Goal: Task Accomplishment & Management: Manage account settings

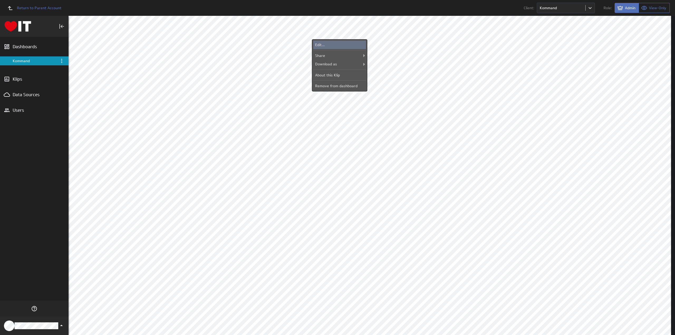
click at [350, 42] on div "Edit..." at bounding box center [339, 45] width 53 height 8
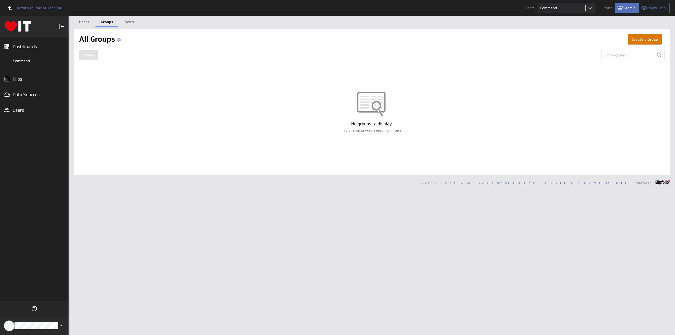
click at [639, 39] on button "Create a Group" at bounding box center [645, 39] width 34 height 11
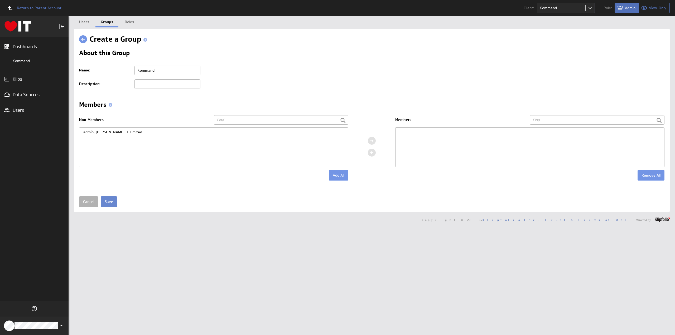
type input "Kommand"
click at [110, 200] on input "Save" at bounding box center [109, 201] width 16 height 11
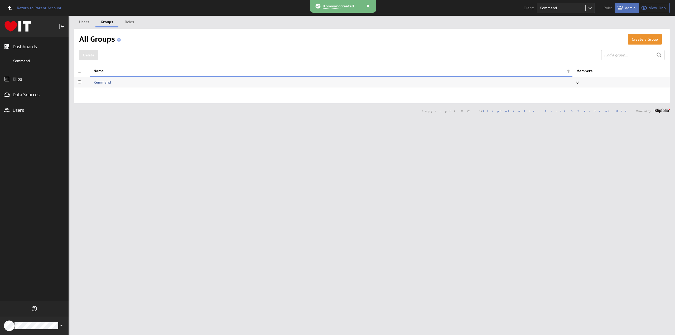
click at [101, 81] on link "Kommand" at bounding box center [102, 82] width 17 height 5
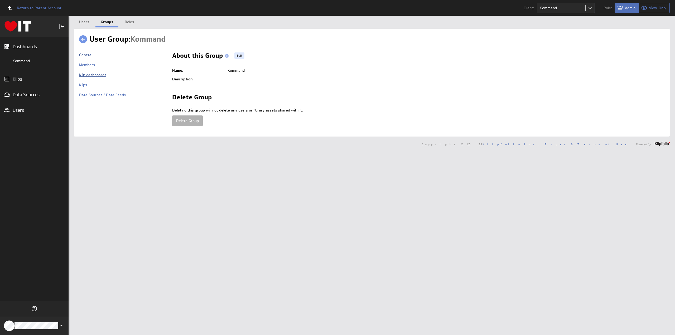
click at [95, 75] on link "Klip dashboards" at bounding box center [92, 75] width 27 height 5
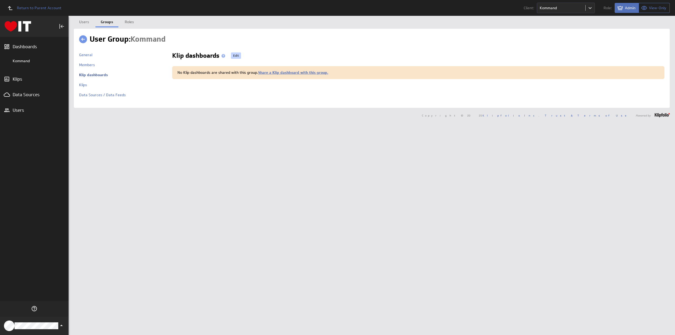
click at [235, 55] on link "Edit" at bounding box center [236, 55] width 10 height 6
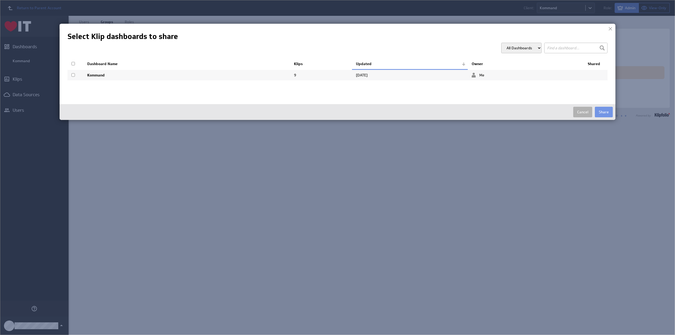
click at [73, 62] on input "checkbox" at bounding box center [72, 63] width 3 height 3
checkbox input "true"
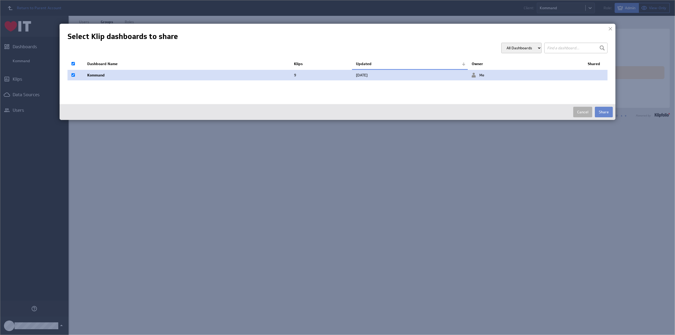
click at [604, 109] on button "Share" at bounding box center [604, 112] width 18 height 11
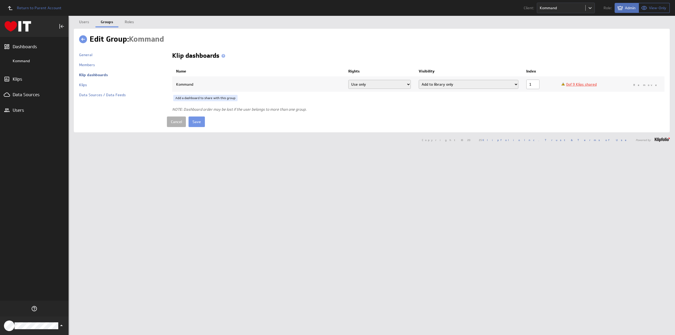
click at [444, 83] on select "Add dashboard (required) Add dashboard Add to library only" at bounding box center [469, 84] width 100 height 9
select select "3"
click at [419, 80] on select "Add dashboard (required) Add dashboard Add to library only" at bounding box center [469, 84] width 100 height 9
click at [589, 84] on link "0 of 9 Klips shared" at bounding box center [581, 84] width 31 height 5
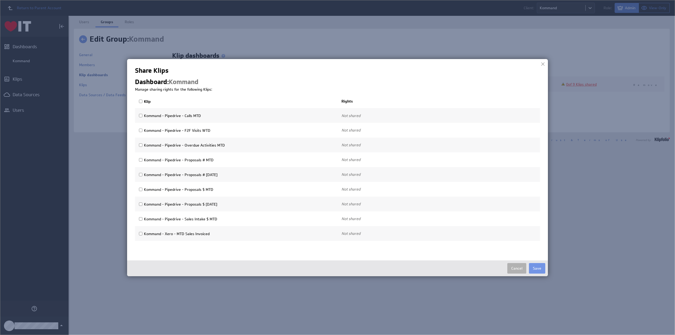
click at [140, 101] on input "Klip" at bounding box center [140, 101] width 3 height 3
checkbox input "true"
select select"] "8fead5cc6f1000821729544176cf8376:use"
checkbox input "true"
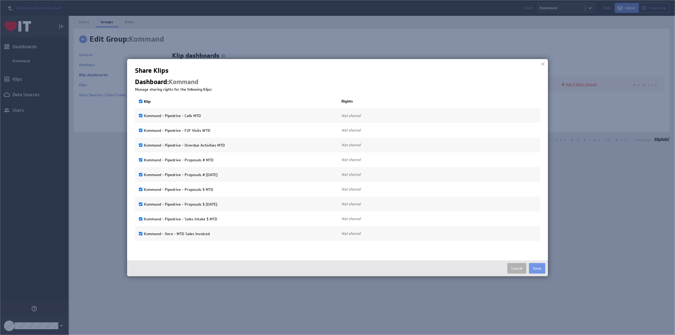
select select"] "a3eaf39398e98f4ed76b42f5dc413642:use"
checkbox input "true"
select select"] "b9c7938f9cb7d0fa9e820e74f34d32f5:use"
checkbox input "true"
select select"] "553feb845ff18ae14f3c9f31420b1d2e:use"
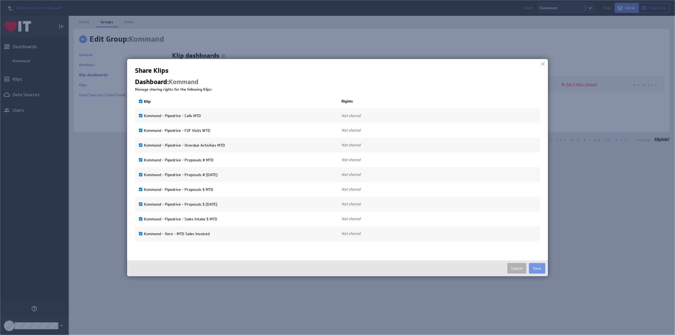
checkbox input "true"
select select"] "8f56ff860efb3a13a0a73178c1768e0a:use"
checkbox input "true"
select select"] "2341479e3dccbd13a8c934a7737b0ad9:use"
checkbox input "true"
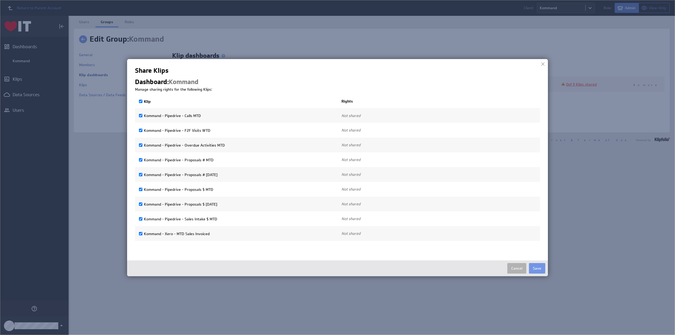
select select"] "23d8b249d213923e10d88f84039eb5d2:use"
checkbox input "true"
select select"] "168ee3a3e55cbd8b5f449e5e81ef2ac6:use"
checkbox input "true"
select select"] "9f3f5e13b5117bef85c783fd64b45e4e:use"
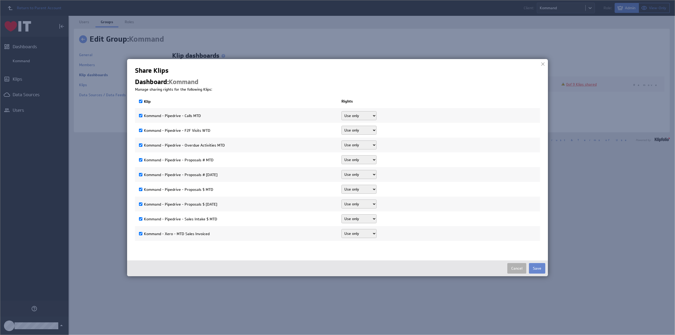
click at [537, 269] on button "Save" at bounding box center [537, 268] width 16 height 11
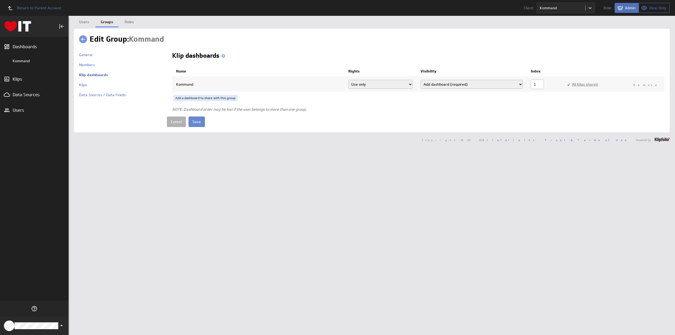
click at [197, 120] on input "Save" at bounding box center [197, 122] width 16 height 11
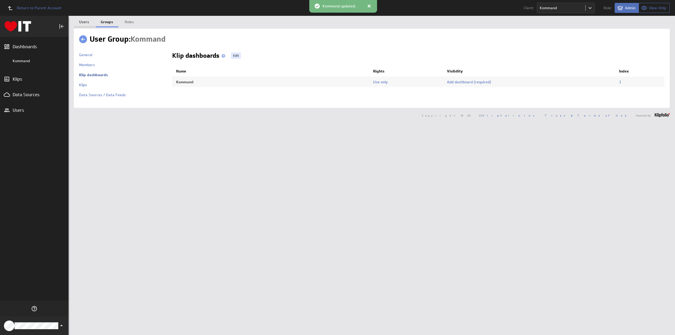
click at [85, 20] on link "Users" at bounding box center [84, 21] width 21 height 11
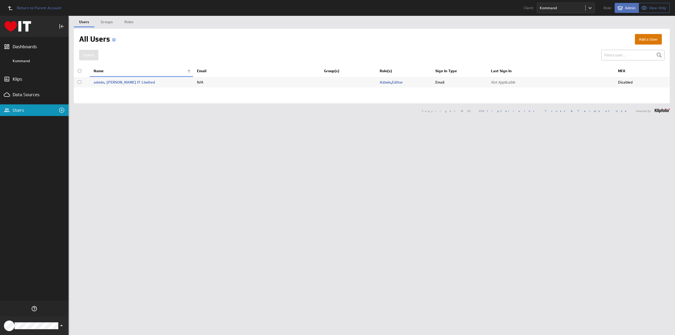
click at [641, 39] on button "Add a User" at bounding box center [648, 39] width 27 height 11
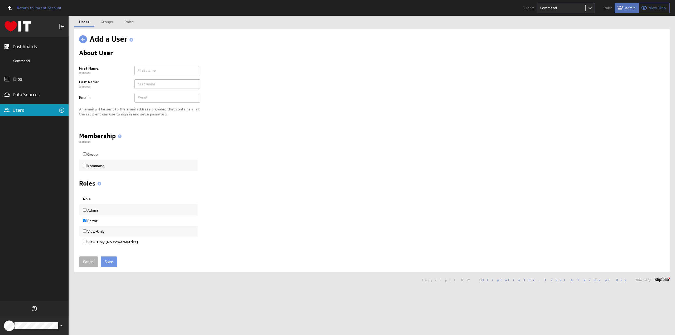
click at [145, 97] on input "text" at bounding box center [167, 97] width 66 height 9
paste input "Calvin Kirkpatrick | Kommand <calvin@kommand.com.au>"
type input "calvin@kommand.com.au"
paste input "Calvin Kirkpatrick | Kommand <"
type input "Calvin"
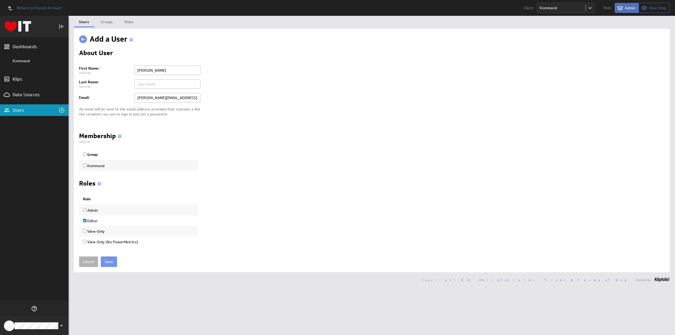
paste input "Kirkpatrick"
type input "Kirkpatrick"
click at [83, 154] on th "Group" at bounding box center [138, 154] width 119 height 11
click at [85, 230] on input "View-Only" at bounding box center [84, 230] width 3 height 3
checkbox input "true"
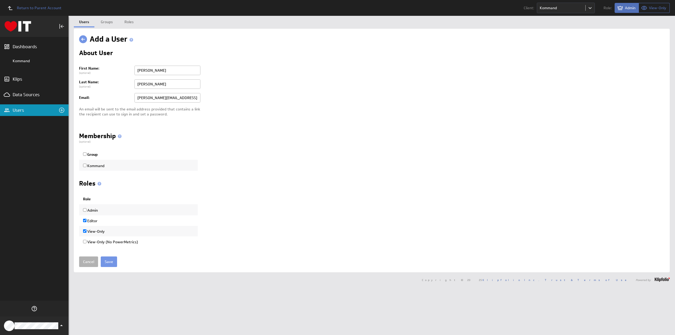
click at [85, 219] on input "Editor" at bounding box center [84, 220] width 3 height 3
checkbox input "false"
click at [108, 259] on input "Save" at bounding box center [109, 262] width 16 height 11
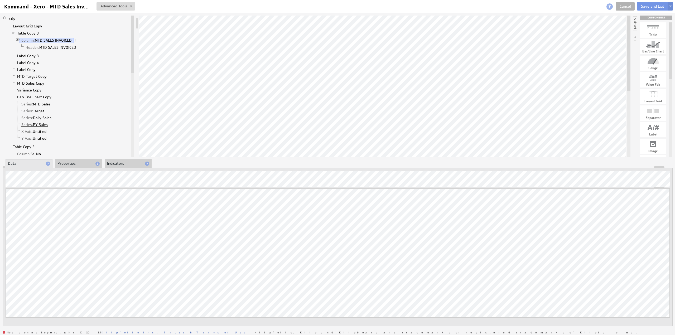
click at [37, 122] on link "Series: PY Sales" at bounding box center [35, 124] width 30 height 5
click at [73, 162] on li "Properties" at bounding box center [78, 163] width 47 height 9
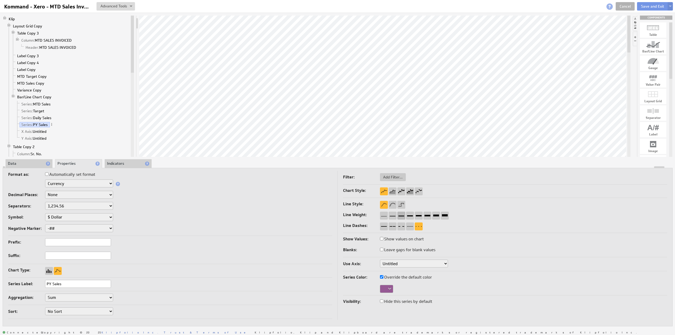
click at [402, 215] on div at bounding box center [401, 216] width 8 height 8
click at [402, 190] on div at bounding box center [401, 191] width 8 height 8
click at [383, 189] on div at bounding box center [384, 191] width 8 height 8
click at [409, 225] on div at bounding box center [410, 227] width 8 height 8
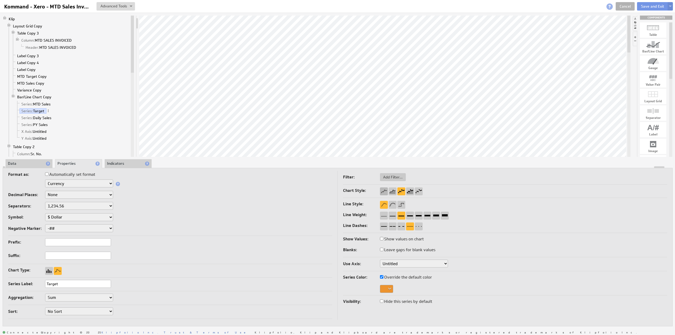
click at [382, 190] on div at bounding box center [384, 191] width 8 height 8
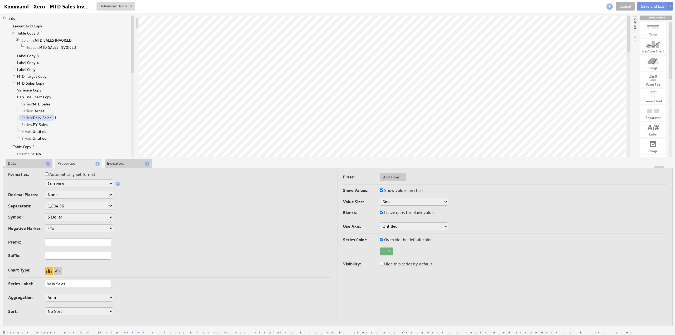
click at [124, 161] on li "Indicators" at bounding box center [128, 163] width 47 height 9
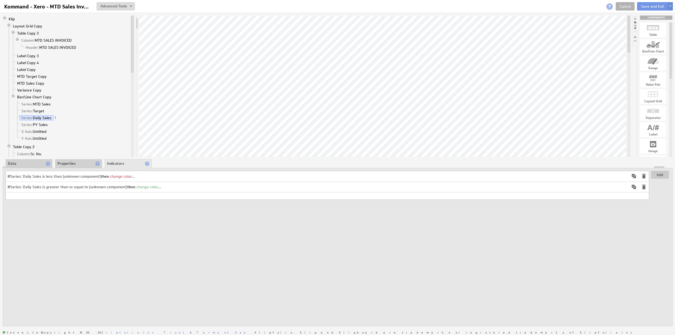
click at [148, 174] on td "If Series: Daily Sales is less than (unknown component) then change color ..." at bounding box center [317, 176] width 623 height 11
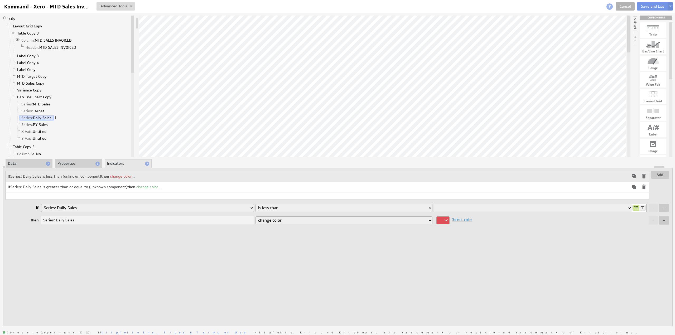
click at [447, 208] on select "Column: From Column: To Column: parameter Column: Date Column: T_date Column: T…" at bounding box center [532, 208] width 197 height 8
select select "a3f77b300d8d4effcd15b39bb23c5f5d504093d2"
click at [434, 204] on select "Column: From Column: To Column: parameter Column: Date Column: T_date Column: T…" at bounding box center [532, 208] width 197 height 8
click at [451, 206] on select "Column: From Column: To Column: parameter Column: Date Column: T_date Column: T…" at bounding box center [532, 208] width 197 height 8
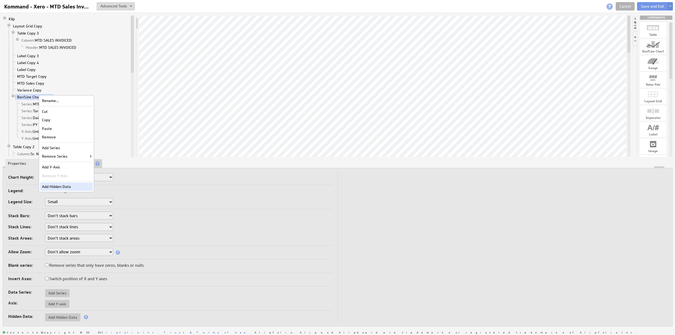
click at [63, 186] on div "Add Hidden Data" at bounding box center [66, 186] width 53 height 8
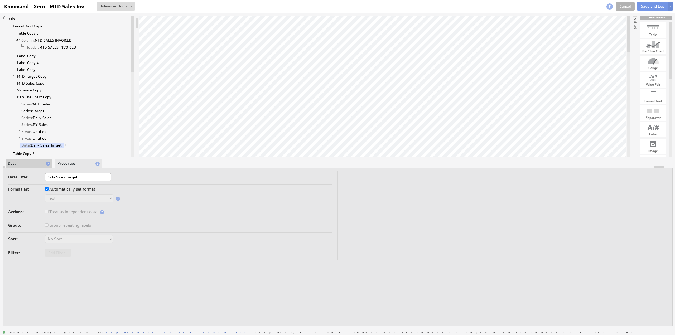
type input "Daily Sales Target"
click at [32, 109] on span "Series:" at bounding box center [27, 111] width 12 height 5
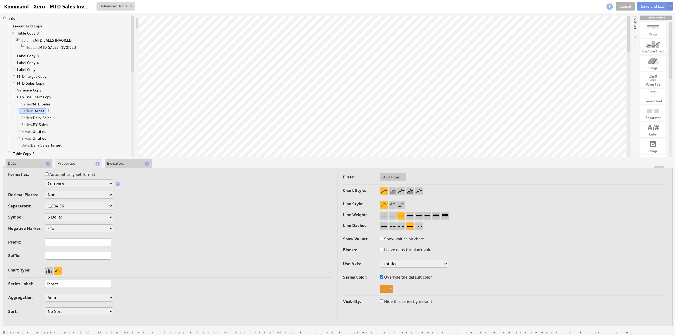
click at [19, 163] on li "Data" at bounding box center [29, 163] width 47 height 9
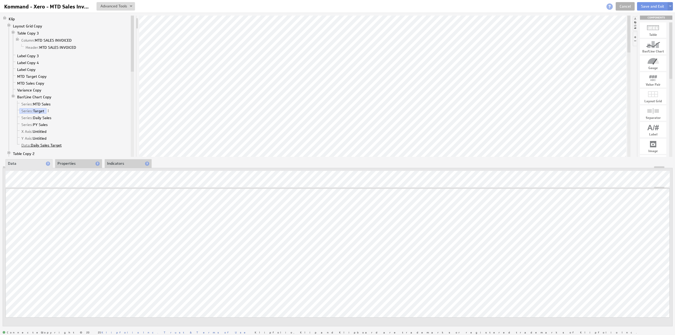
click at [44, 143] on link "Data: Daily Sales Target" at bounding box center [42, 145] width 44 height 5
click at [65, 165] on li "Properties" at bounding box center [78, 163] width 47 height 9
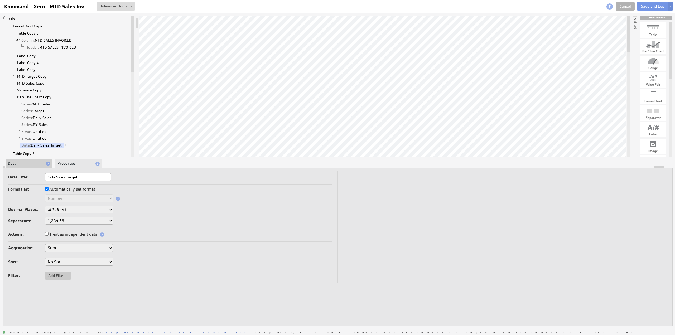
click at [69, 190] on label "Automatically set format" at bounding box center [70, 189] width 50 height 7
click at [49, 190] on input "Automatically set format" at bounding box center [46, 188] width 3 height 3
checkbox input "false"
click at [63, 199] on select "Text Number Currency Percentage Date / Time Duration" at bounding box center [79, 198] width 68 height 8
click at [64, 209] on select "None .# (1) .## (2) .### (3) .#### (4)" at bounding box center [79, 210] width 68 height 8
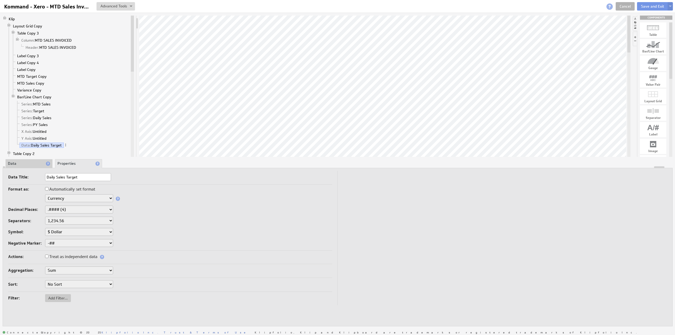
select select "0"
click at [67, 254] on label "Treat as independent data" at bounding box center [71, 256] width 52 height 7
click at [49, 255] on input "Treat as independent data" at bounding box center [46, 256] width 3 height 3
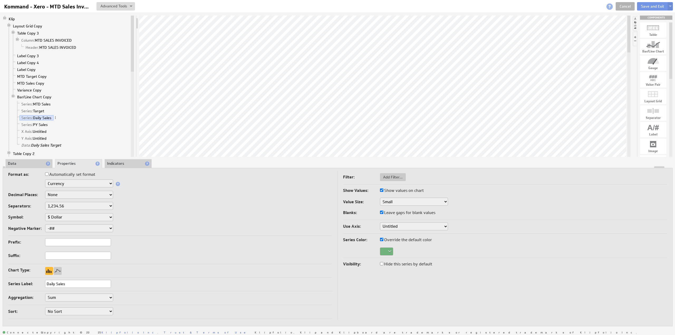
click at [118, 162] on li "Indicators" at bounding box center [128, 163] width 47 height 9
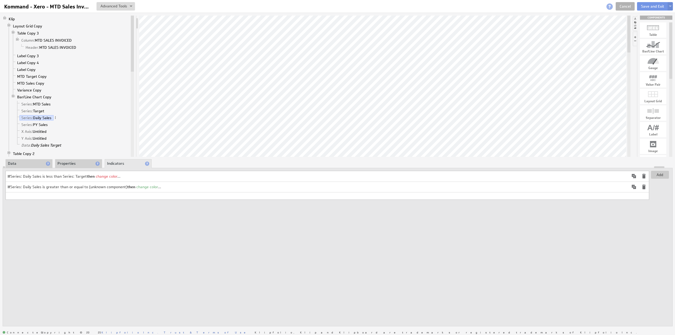
click at [645, 185] on span at bounding box center [644, 187] width 6 height 6
click at [117, 176] on td "If Series: Daily Sales is less than Series: Target then change color ..." at bounding box center [317, 176] width 623 height 11
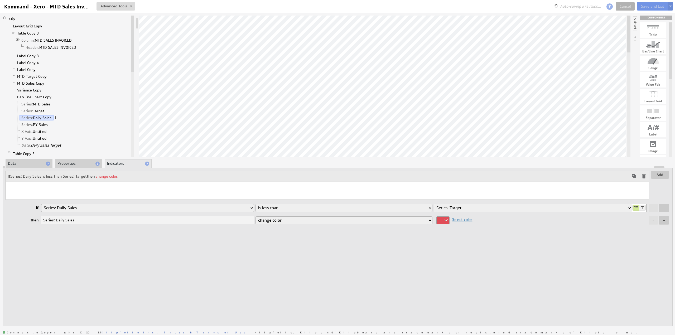
click at [449, 206] on select "Column: From Column: To Column: parameter Column: Date Column: T_date Column: T…" at bounding box center [532, 208] width 197 height 8
select select "ec2f2d19-93"
click at [434, 204] on select "Column: From Column: To Column: parameter Column: Date Column: T_date Column: T…" at bounding box center [532, 208] width 197 height 8
click at [646, 7] on button "Save and Exit" at bounding box center [652, 6] width 31 height 8
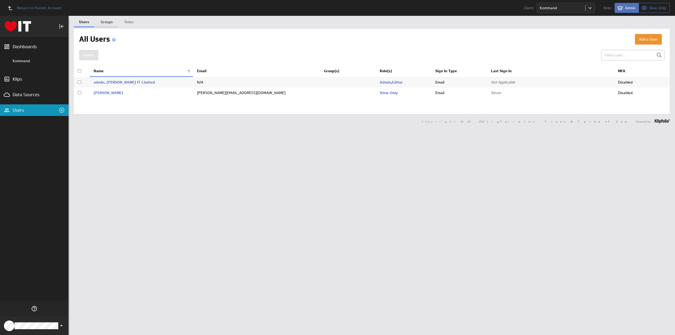
click at [106, 20] on link "Groups" at bounding box center [106, 21] width 23 height 11
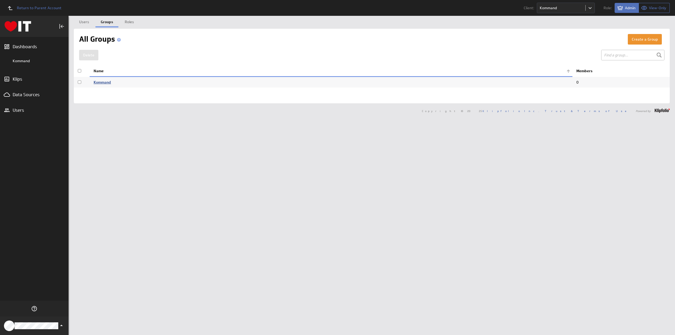
click at [104, 83] on link "Kommand" at bounding box center [102, 82] width 17 height 5
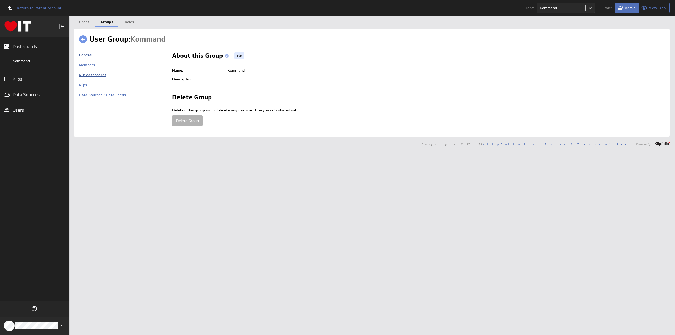
click at [83, 75] on link "Klip dashboards" at bounding box center [92, 75] width 27 height 5
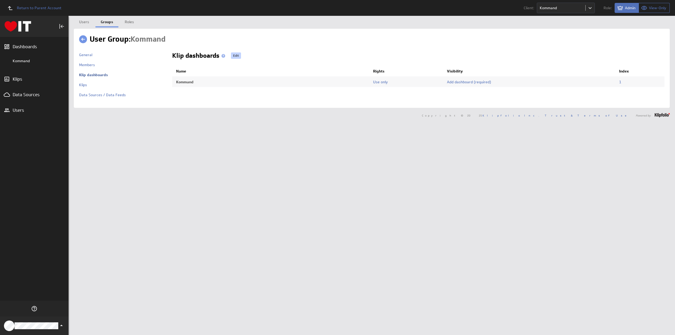
click at [236, 56] on link "Edit" at bounding box center [236, 55] width 10 height 6
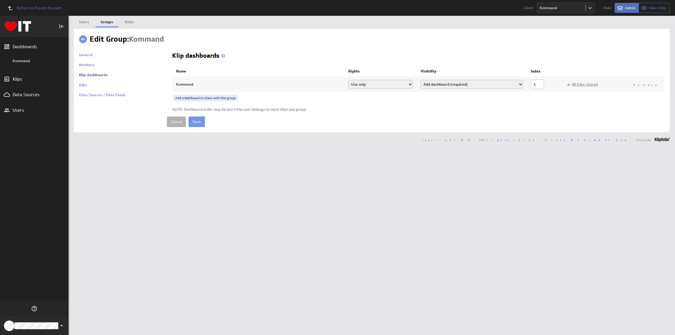
click at [468, 85] on select "Add dashboard (required) Add dashboard Add to library only" at bounding box center [472, 84] width 102 height 9
click at [422, 80] on select "Add dashboard (required) Add dashboard Add to library only" at bounding box center [472, 84] width 102 height 9
click at [175, 122] on link "Cancel" at bounding box center [176, 122] width 19 height 11
